Goal: Communication & Community: Answer question/provide support

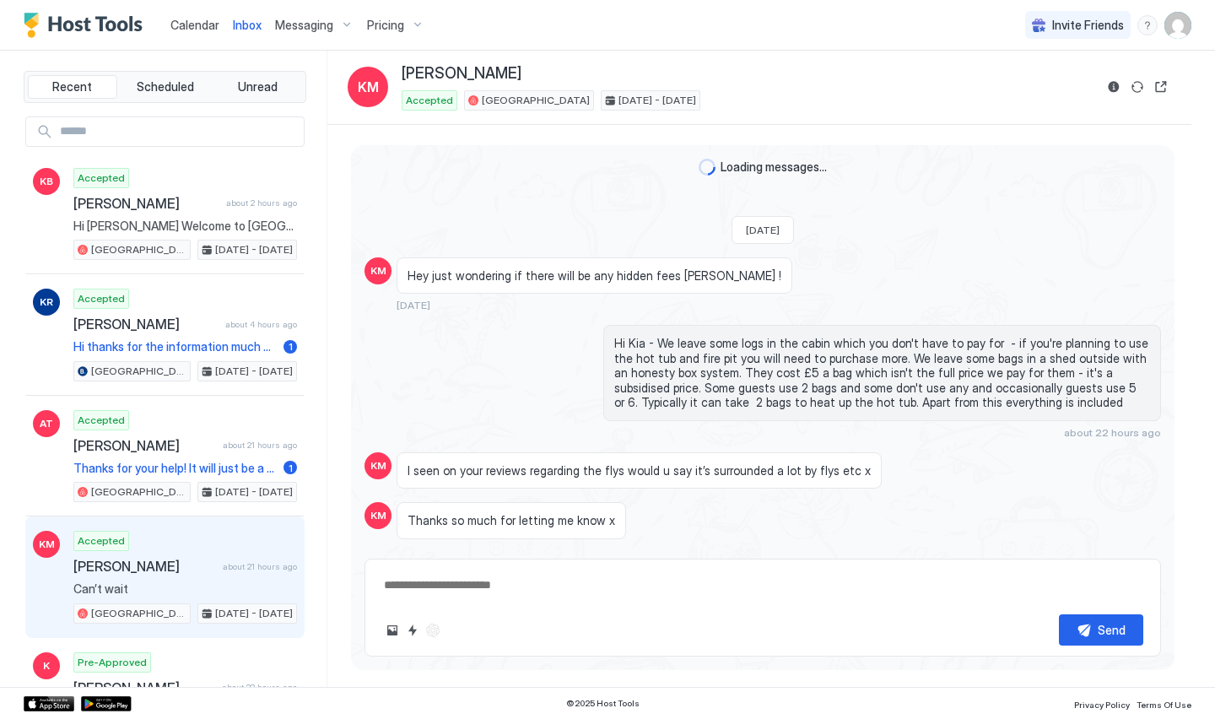
scroll to position [1706, 0]
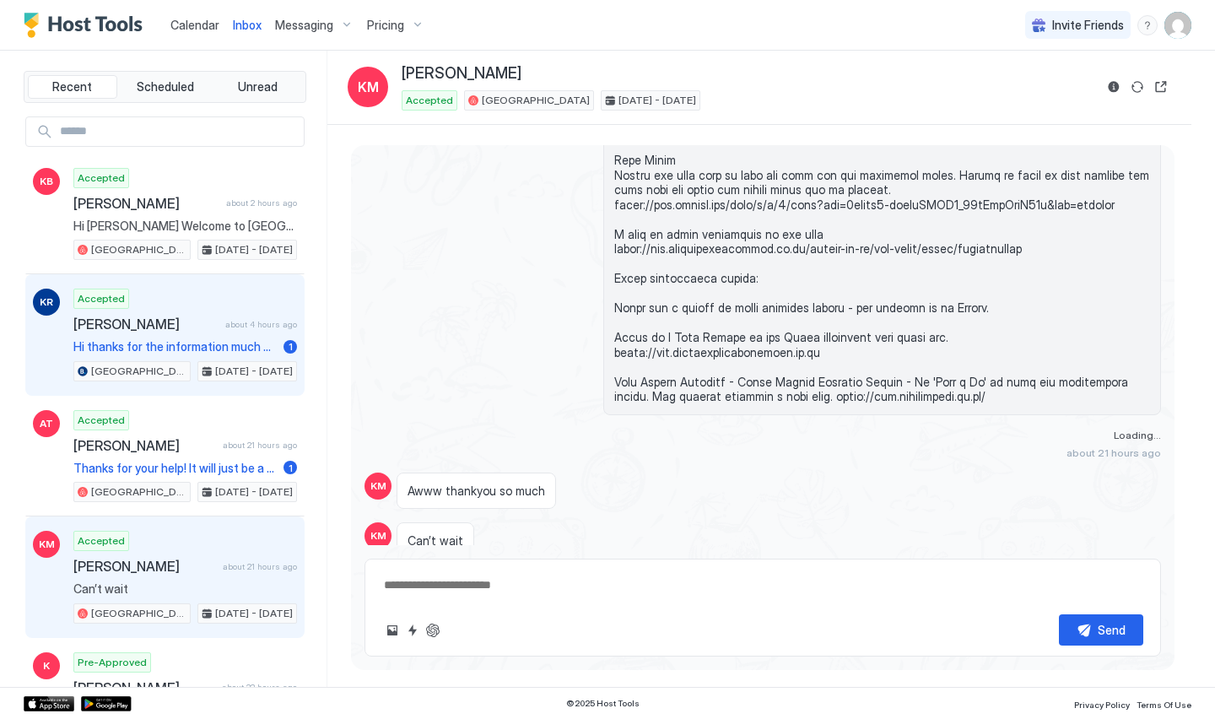
click at [204, 321] on span "[PERSON_NAME]" at bounding box center [145, 323] width 145 height 17
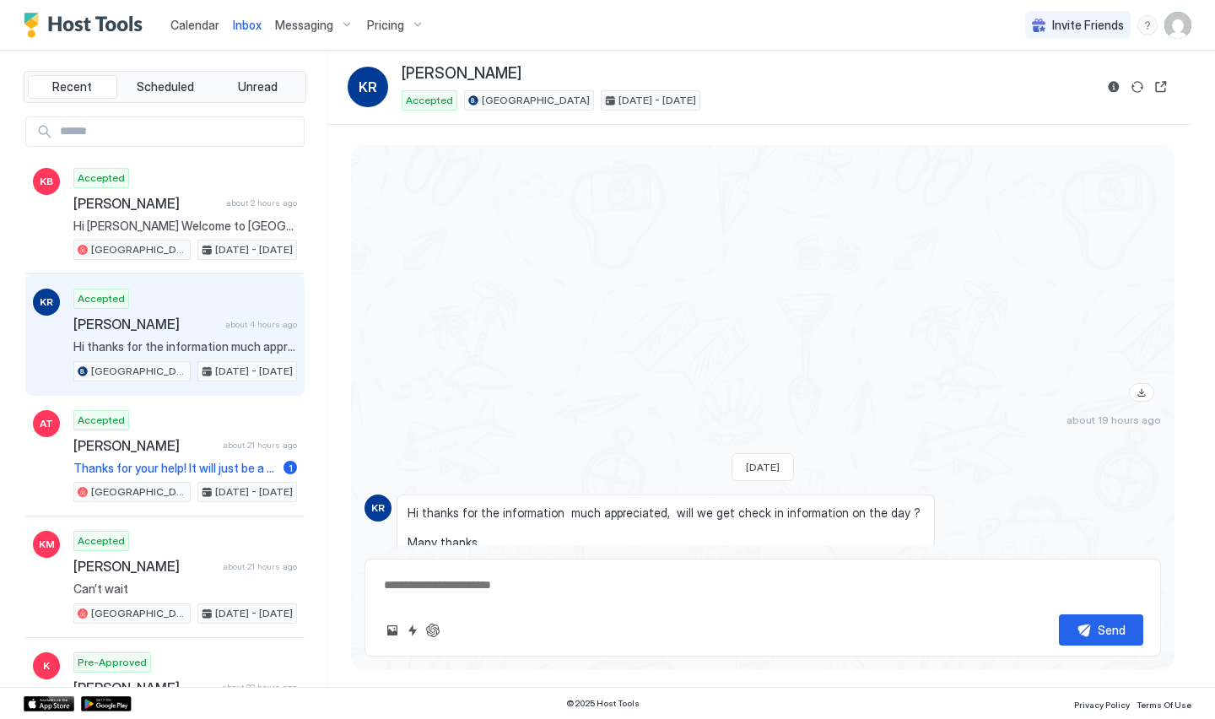
scroll to position [2743, 0]
click at [766, 607] on div "Send" at bounding box center [762, 607] width 796 height 98
click at [770, 580] on textarea at bounding box center [762, 584] width 761 height 31
type textarea "*"
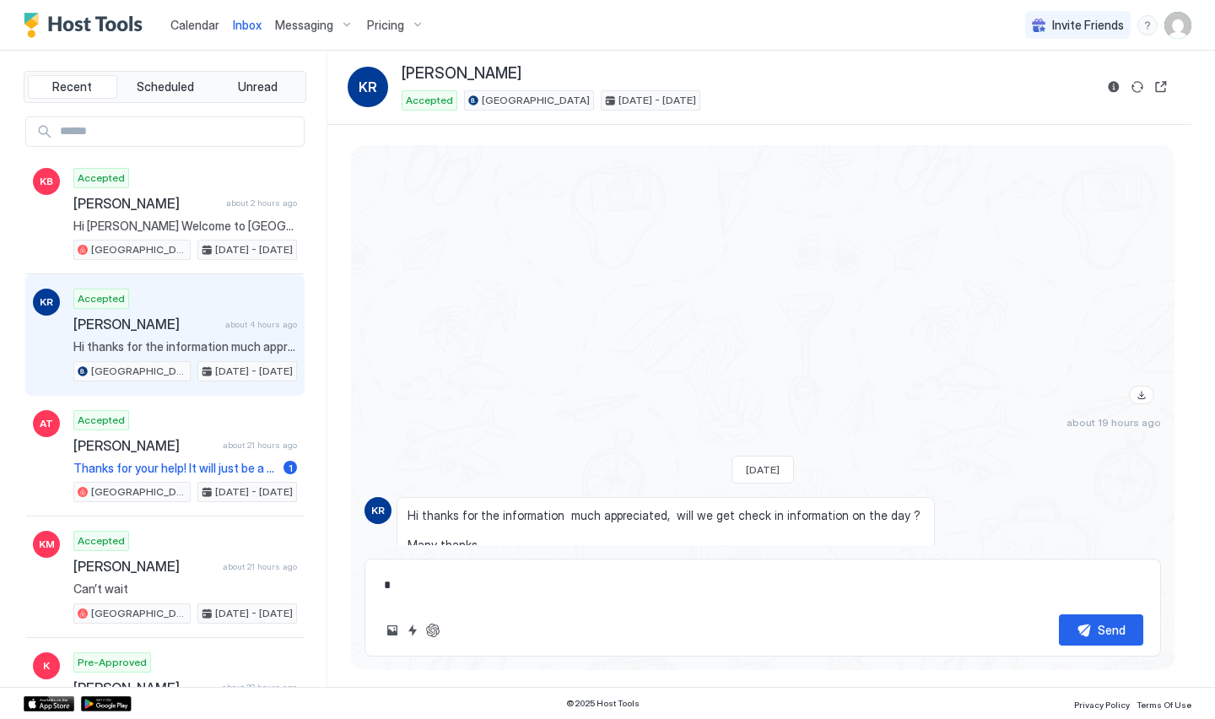
type textarea "*"
type textarea "**"
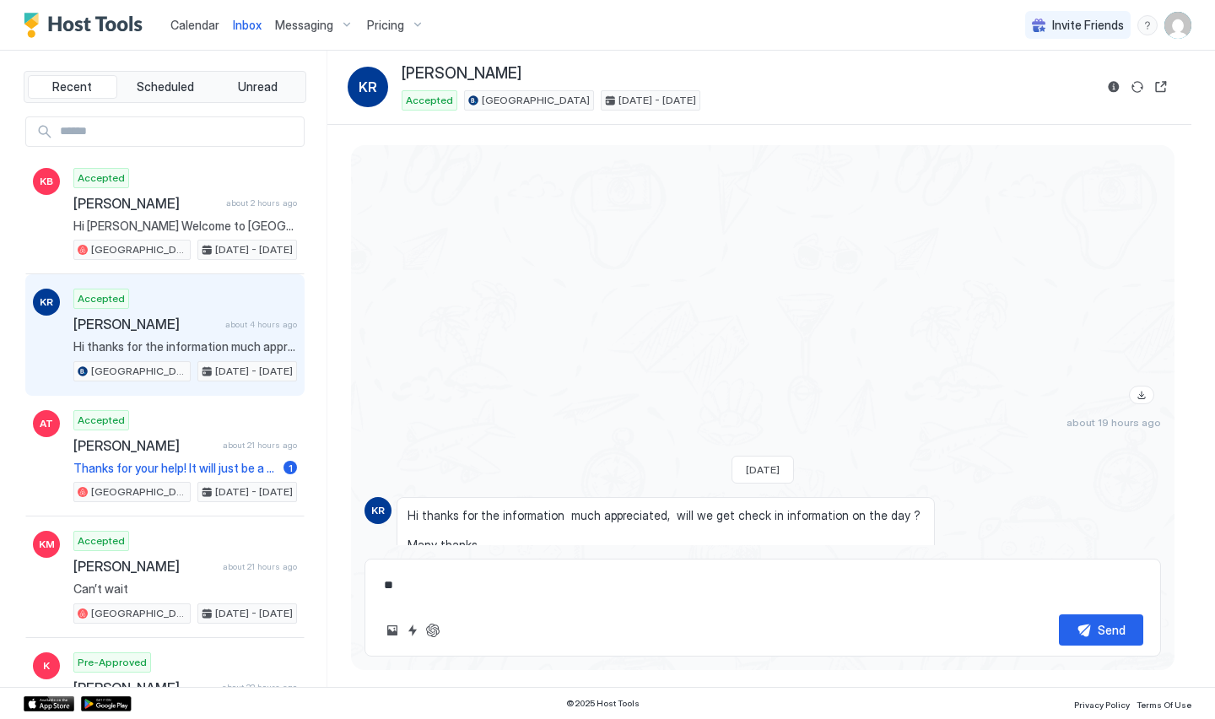
type textarea "*"
type textarea "***"
type textarea "*"
type textarea "***"
type textarea "*"
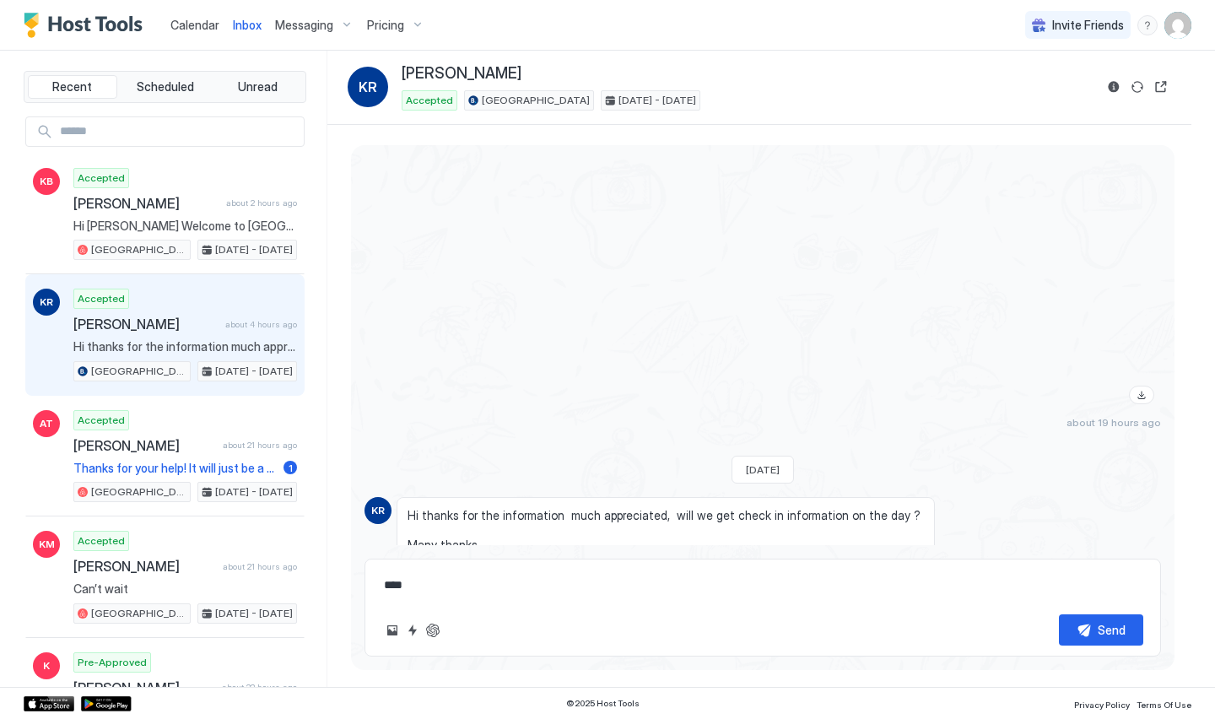
type textarea "***"
type textarea "*"
type textarea "**"
type textarea "*"
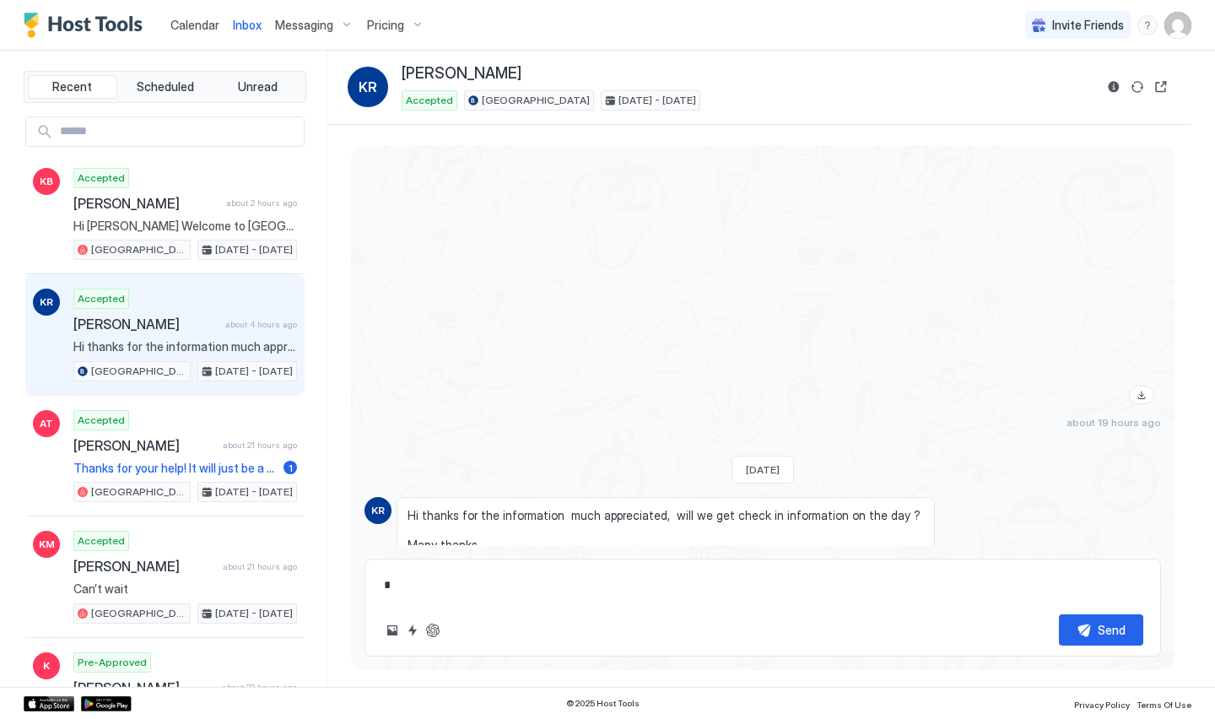
type textarea "*"
click at [1116, 623] on div "Scheduled Messages" at bounding box center [1084, 632] width 115 height 18
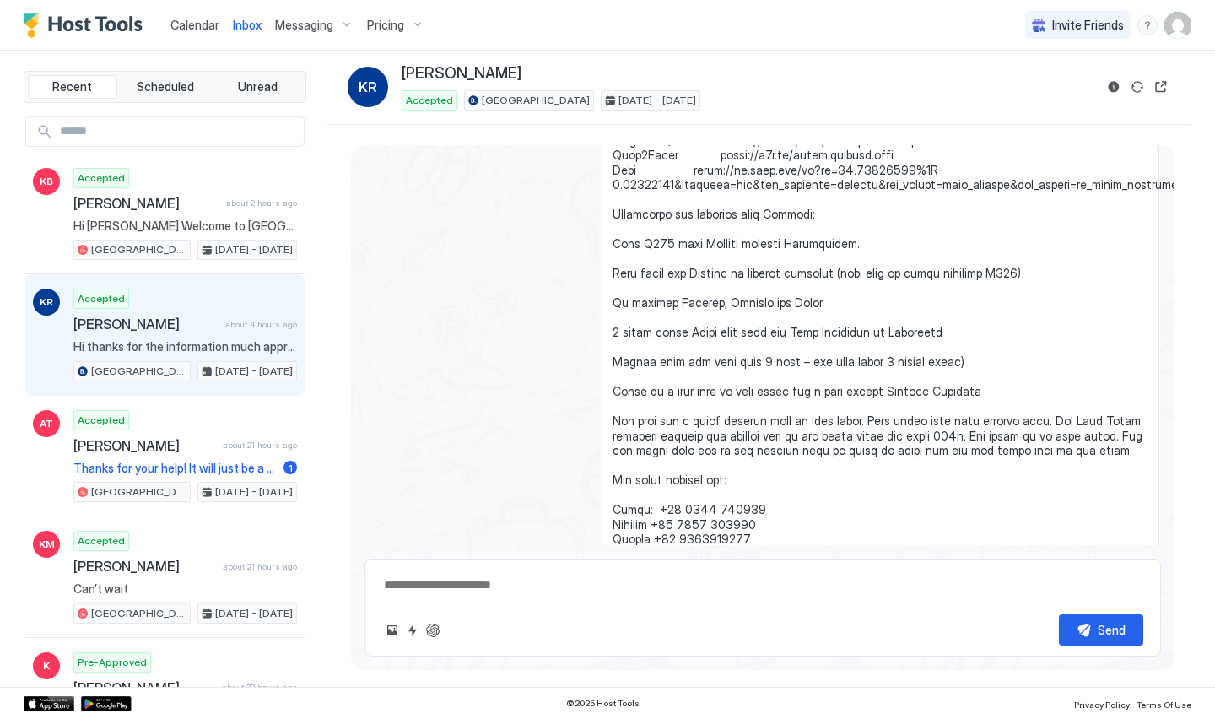
scroll to position [3981, 2]
click at [1118, 572] on button "Send now" at bounding box center [1121, 580] width 17 height 17
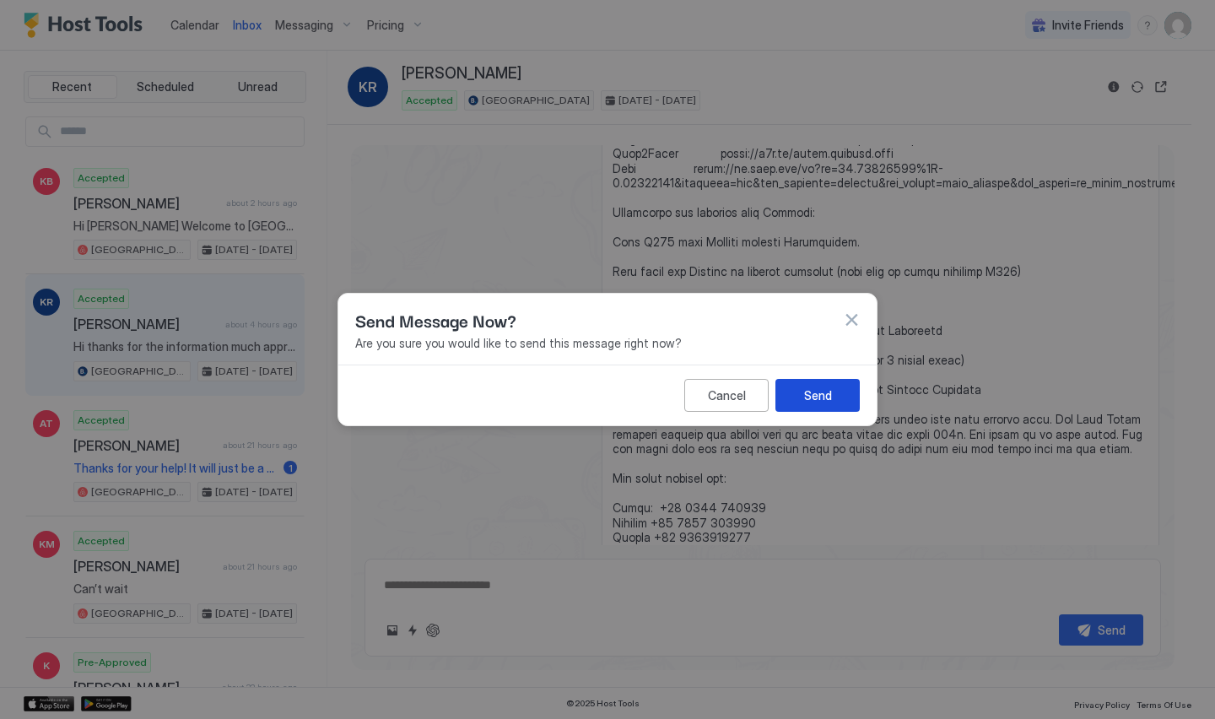
click at [820, 392] on div "Send" at bounding box center [818, 395] width 28 height 18
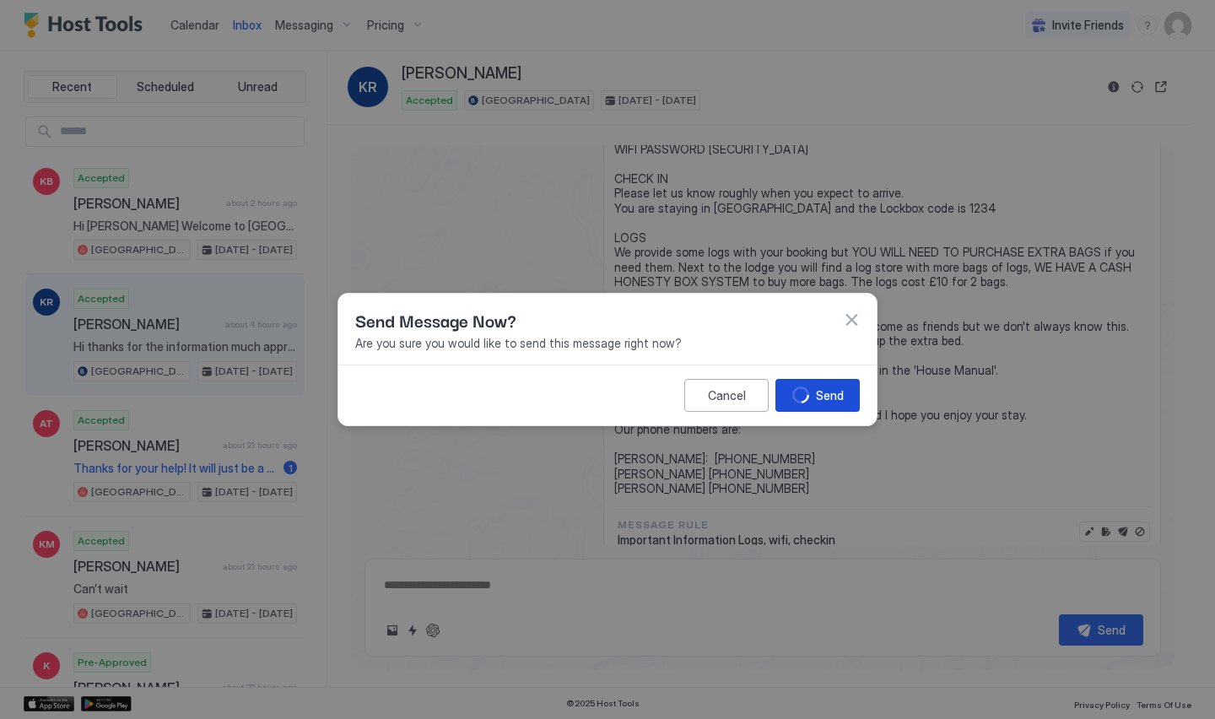
scroll to position [3932, 0]
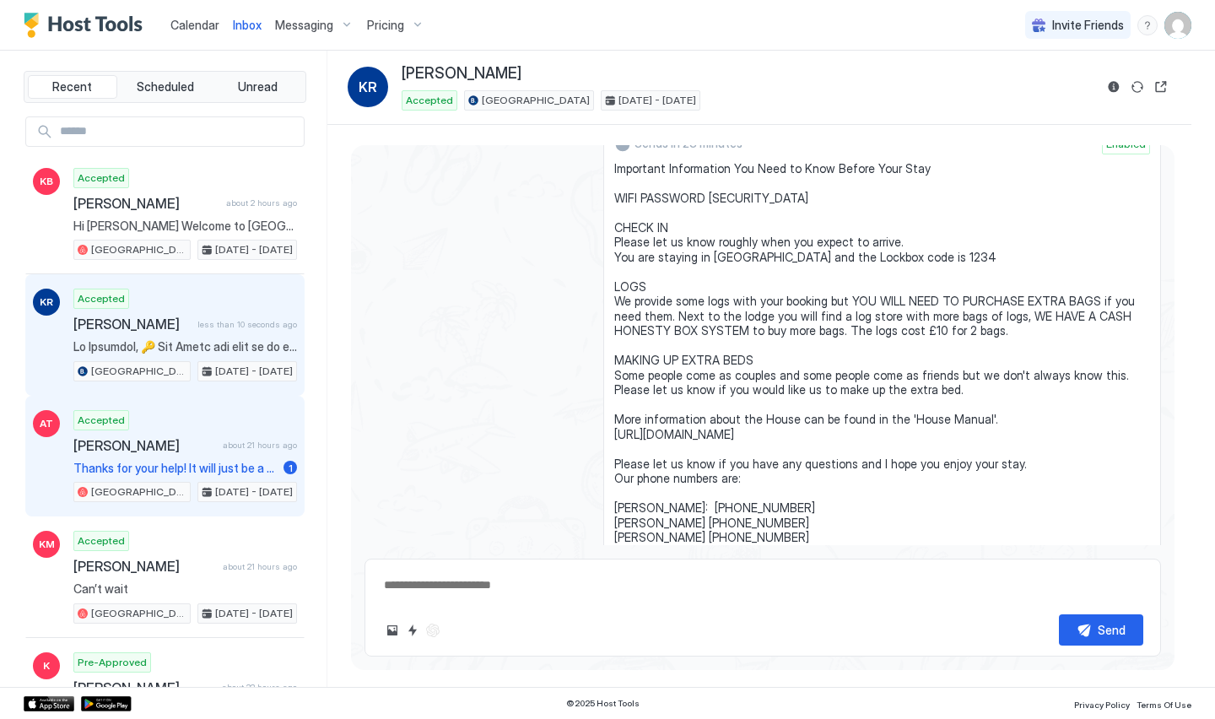
click at [207, 453] on div "Accepted [PERSON_NAME] about 21 hours ago Thanks for your help! It will just be…" at bounding box center [185, 456] width 224 height 93
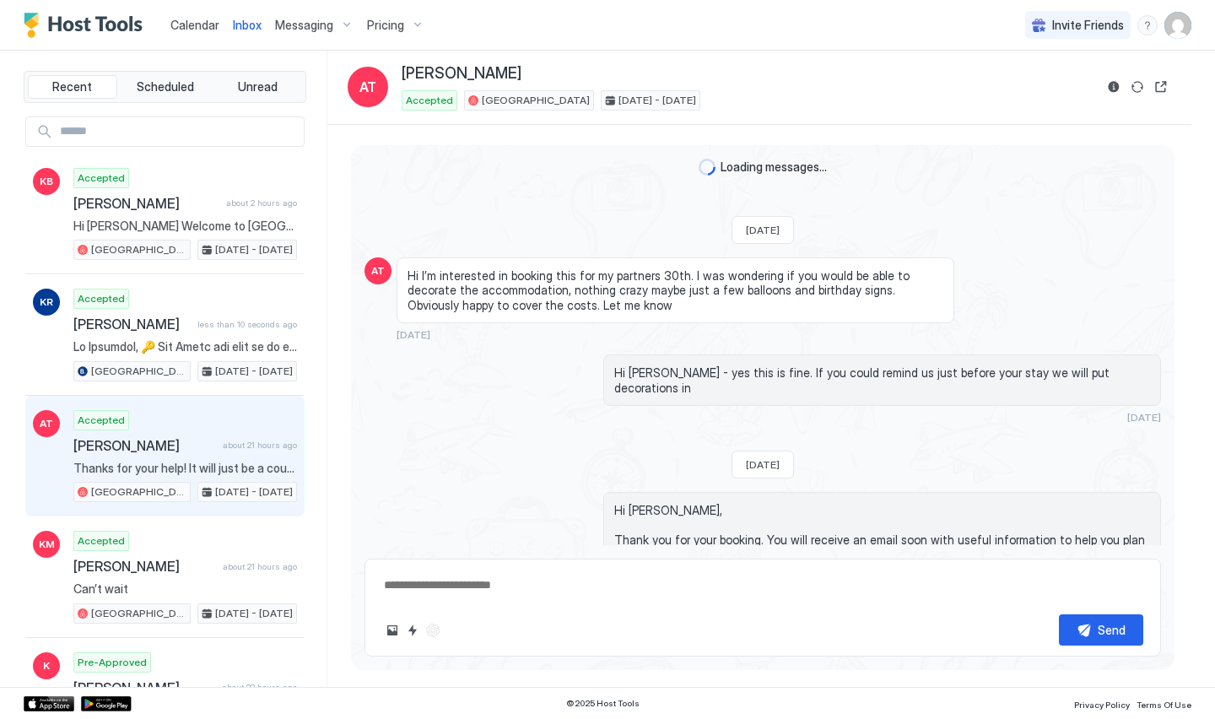
scroll to position [3895, 0]
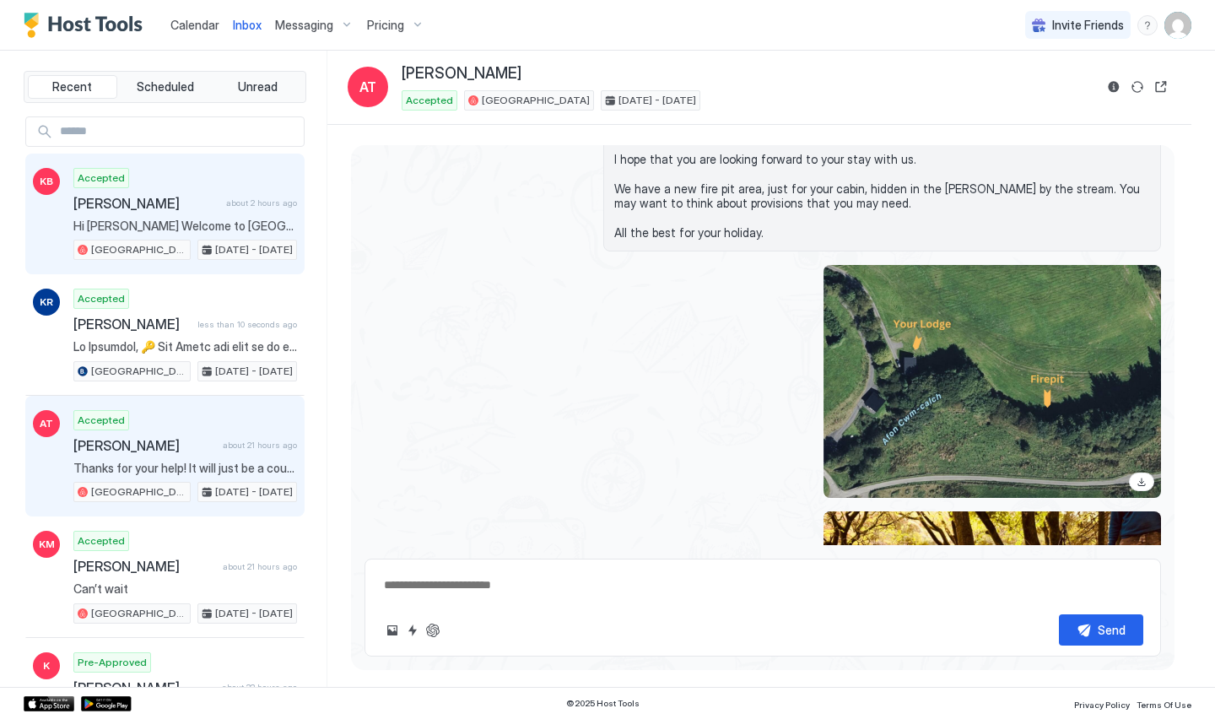
click at [205, 202] on span "[PERSON_NAME]" at bounding box center [146, 203] width 146 height 17
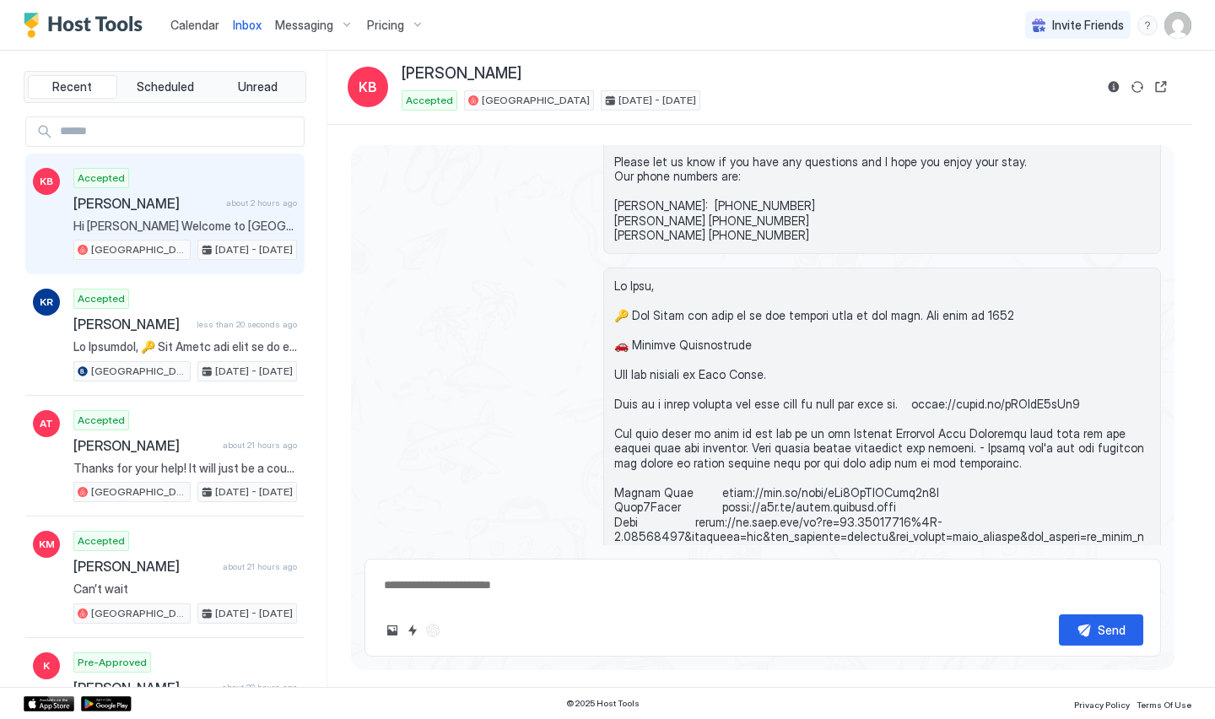
scroll to position [3659, 0]
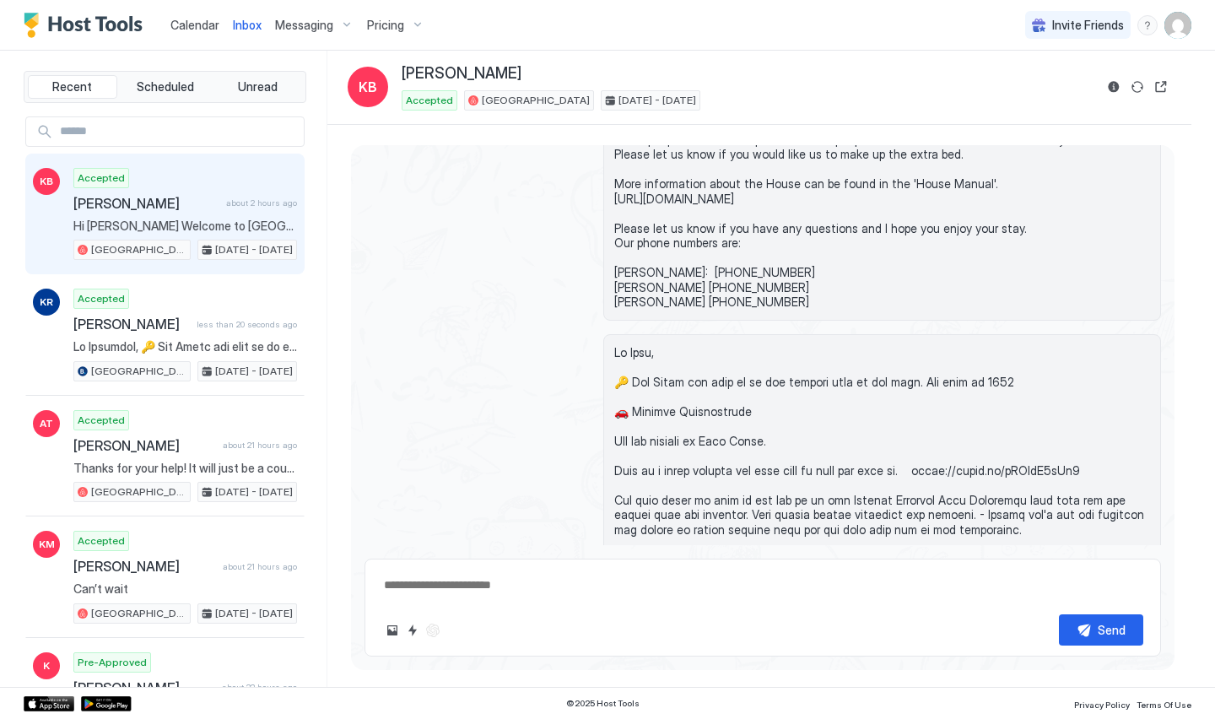
type textarea "*"
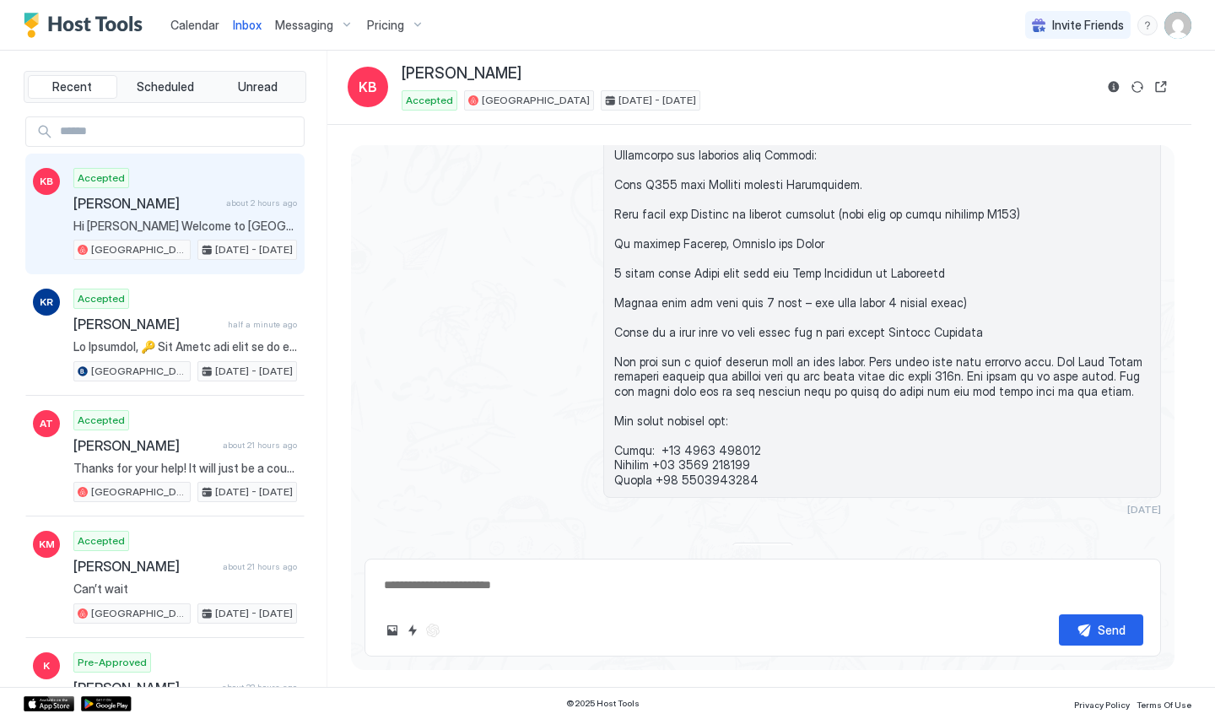
scroll to position [4154, 0]
